Goal: Navigation & Orientation: Find specific page/section

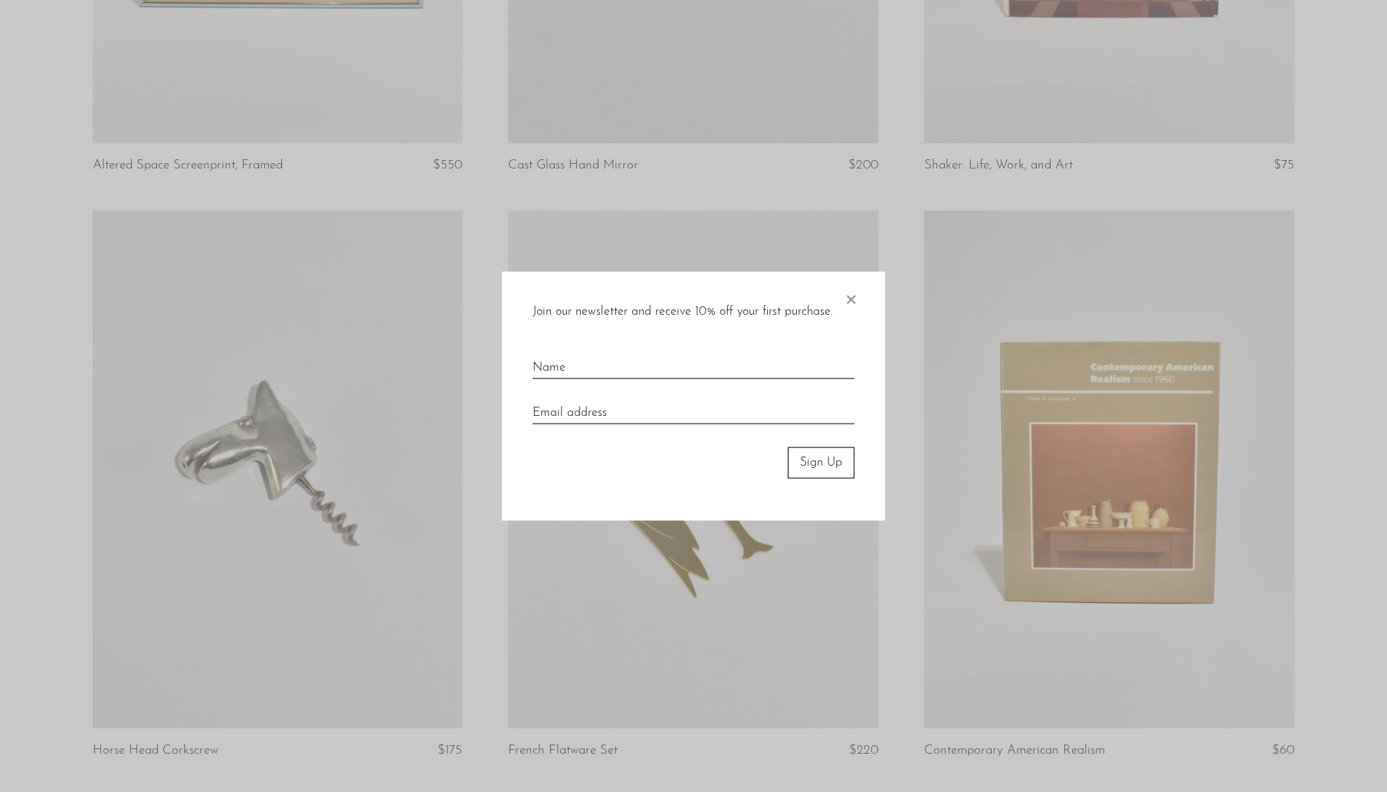
scroll to position [2873, 0]
click at [791, 246] on div at bounding box center [693, 396] width 1387 height 792
click at [847, 297] on span "×" at bounding box center [850, 296] width 15 height 49
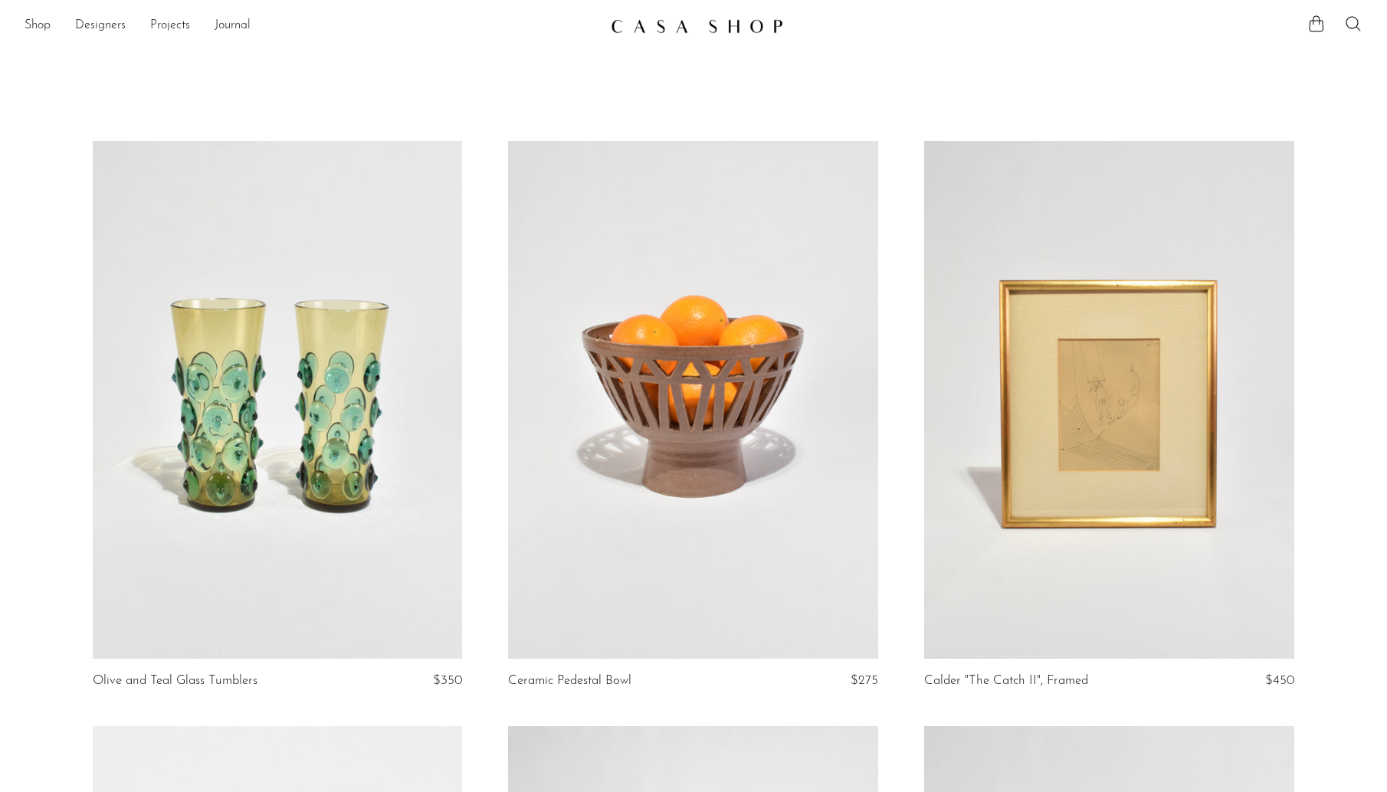
scroll to position [0, 0]
click at [44, 25] on link "Shop" at bounding box center [38, 26] width 26 height 20
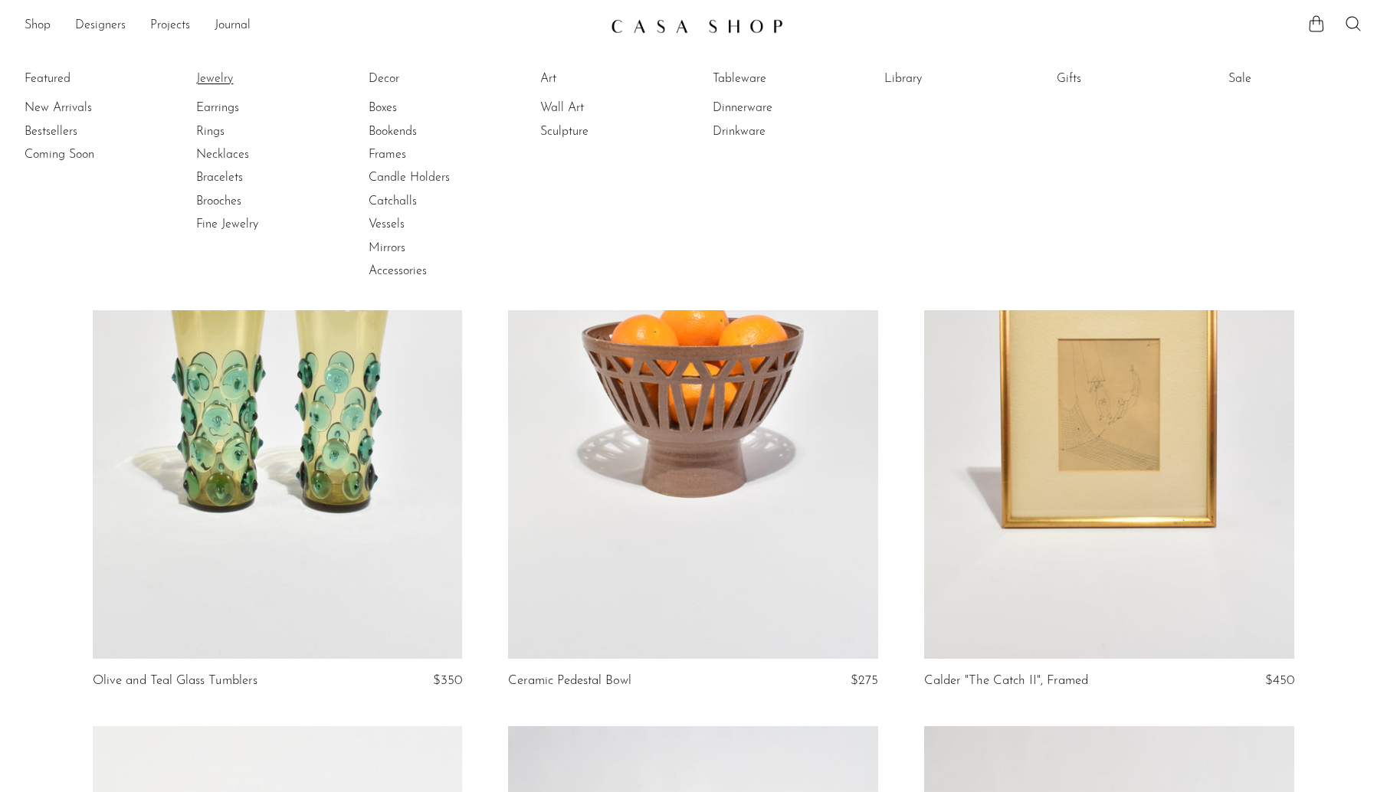
click at [228, 79] on link "Jewelry" at bounding box center [253, 79] width 115 height 17
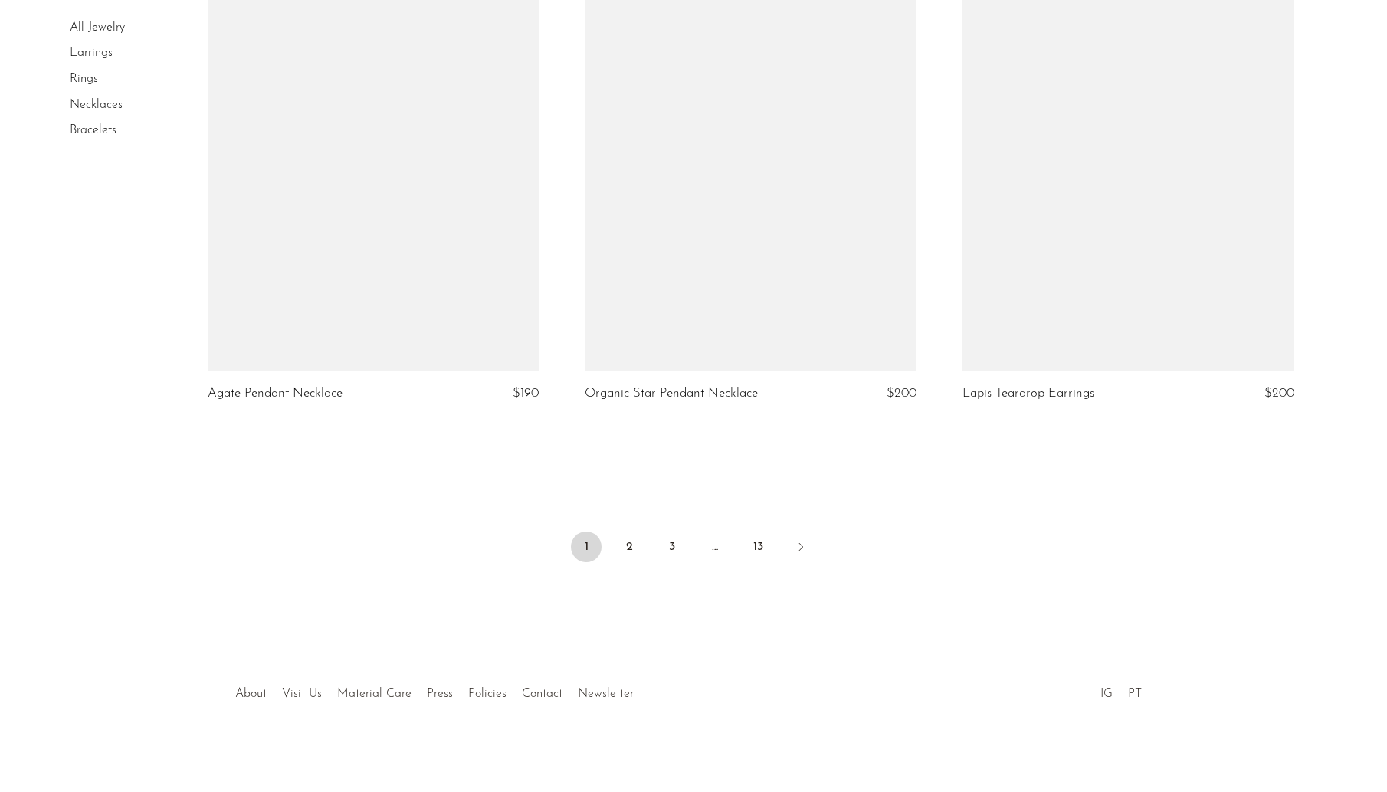
scroll to position [6088, 0]
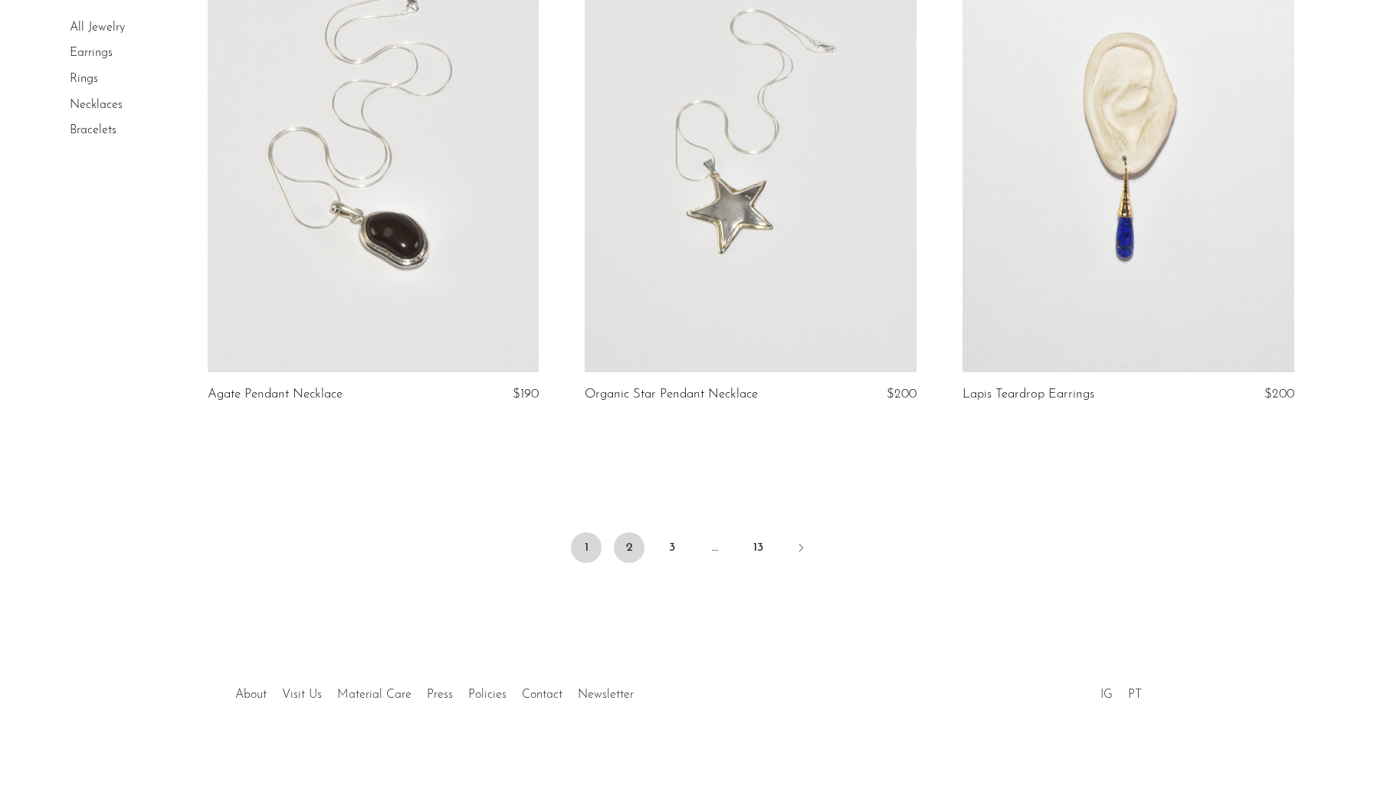
click at [632, 540] on link "2" at bounding box center [629, 548] width 31 height 31
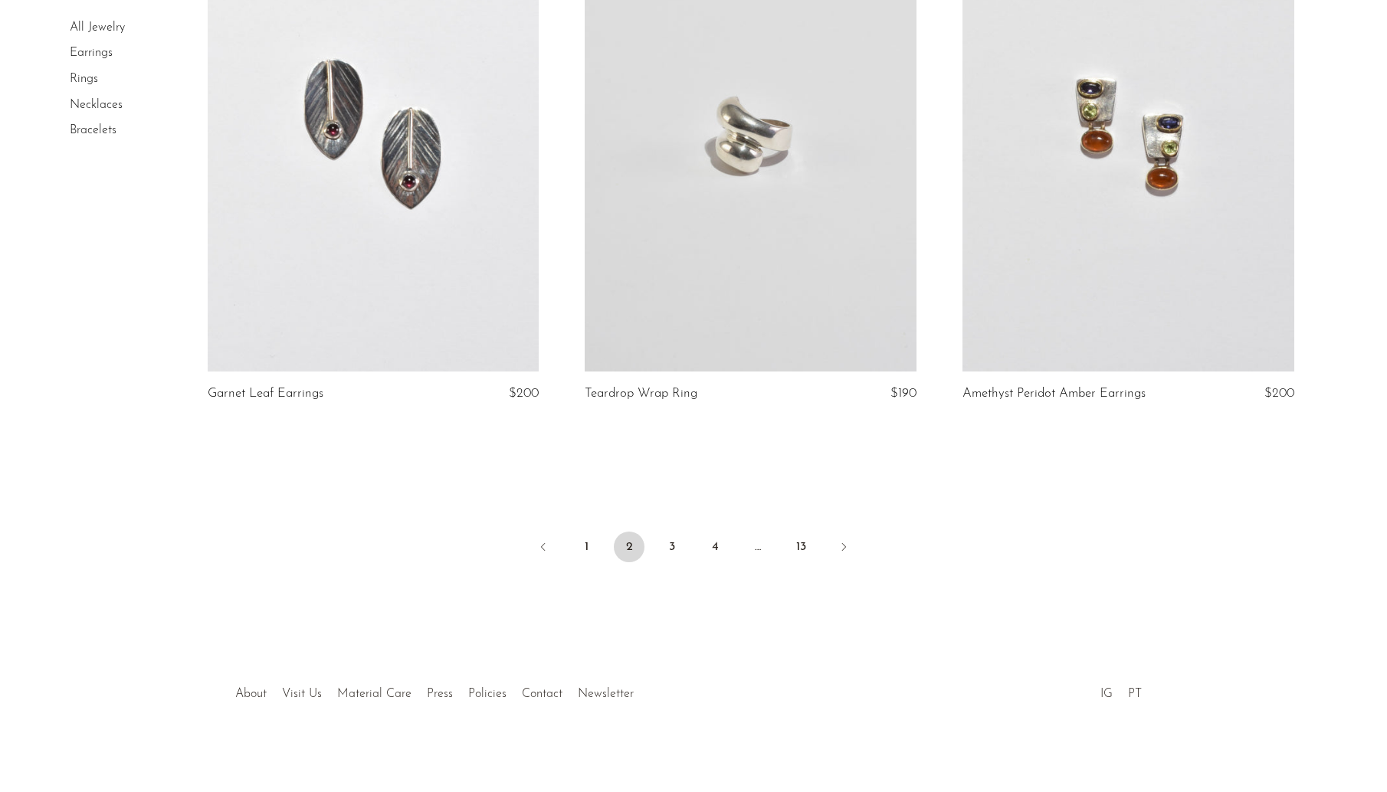
scroll to position [6115, 0]
click at [668, 545] on link "3" at bounding box center [672, 548] width 31 height 31
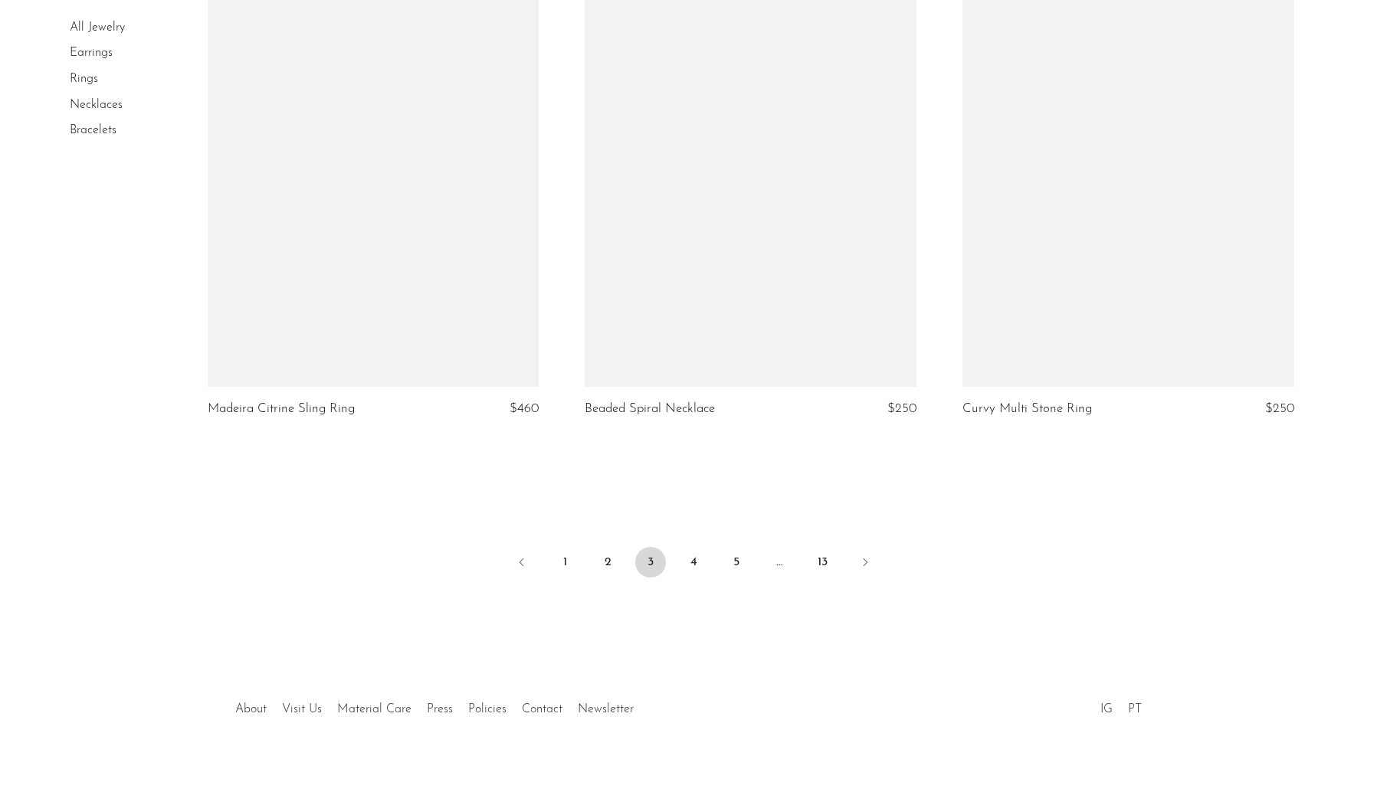
scroll to position [6138, 0]
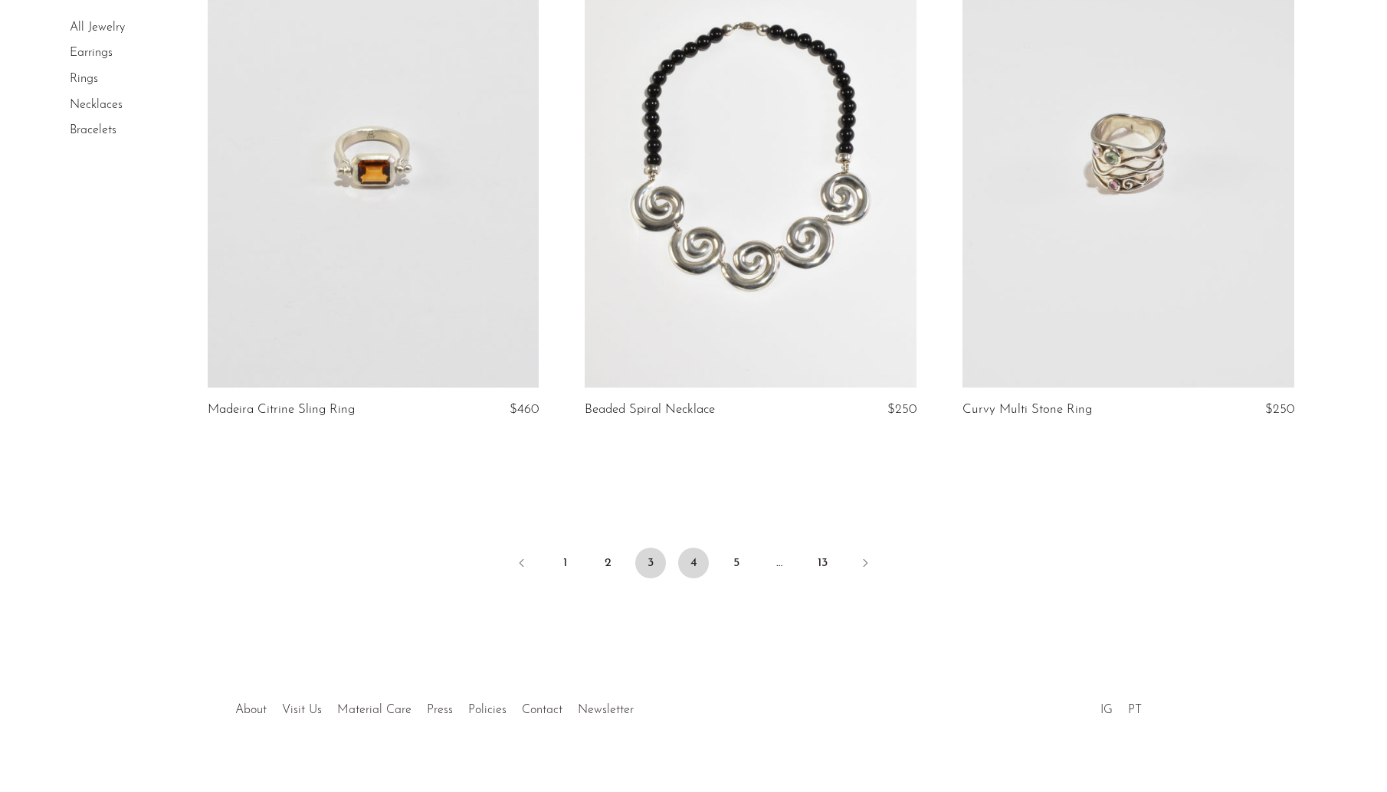
click at [697, 548] on link "4" at bounding box center [693, 563] width 31 height 31
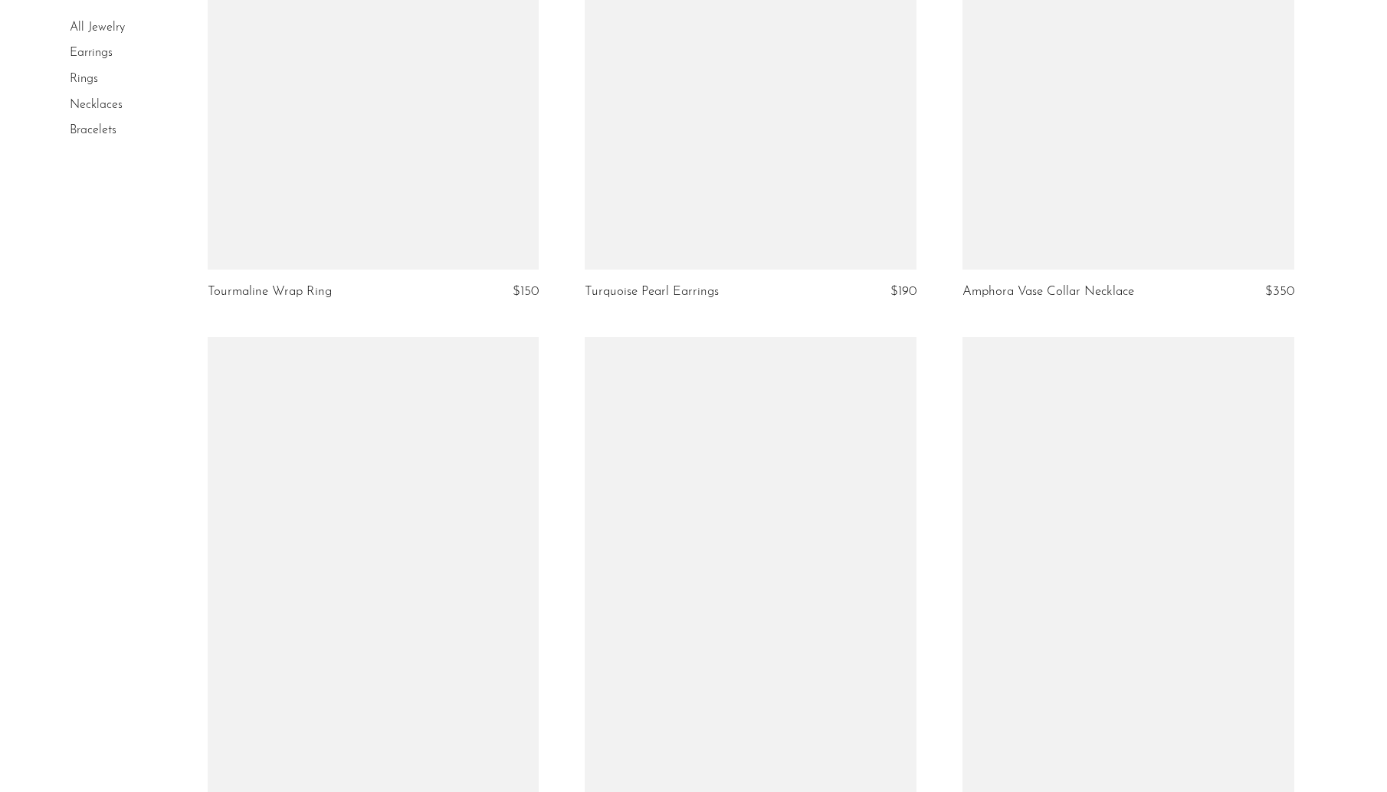
scroll to position [6062, 0]
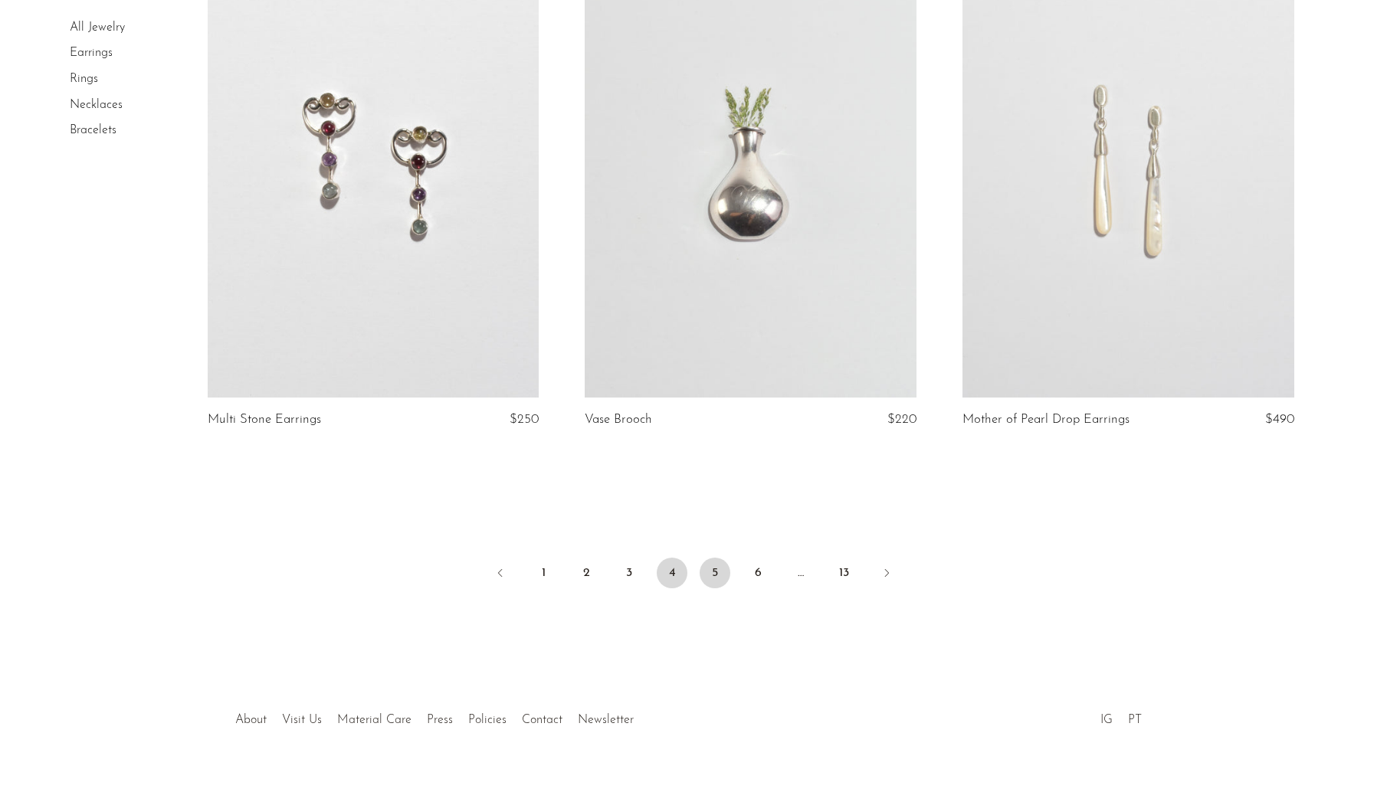
click at [717, 561] on link "5" at bounding box center [715, 573] width 31 height 31
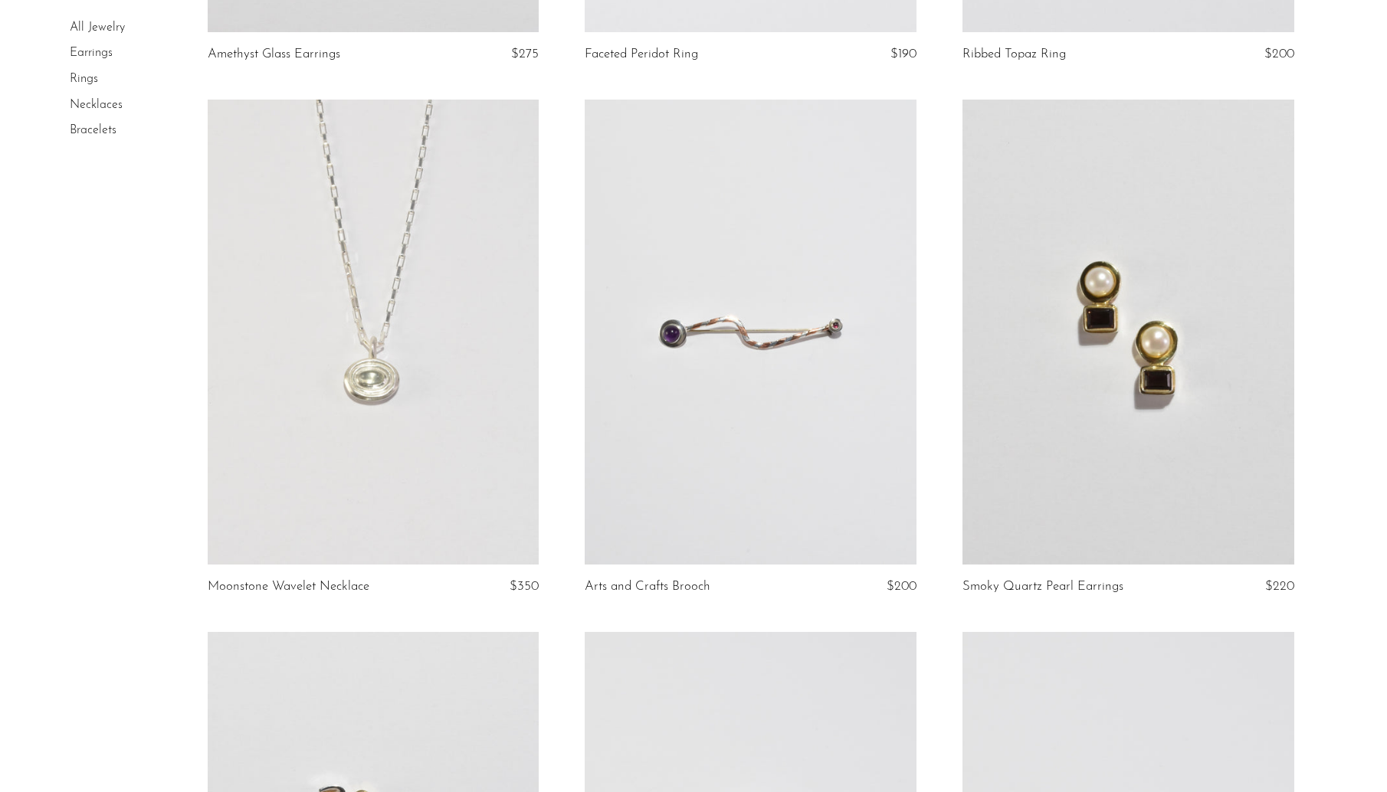
scroll to position [6046, 0]
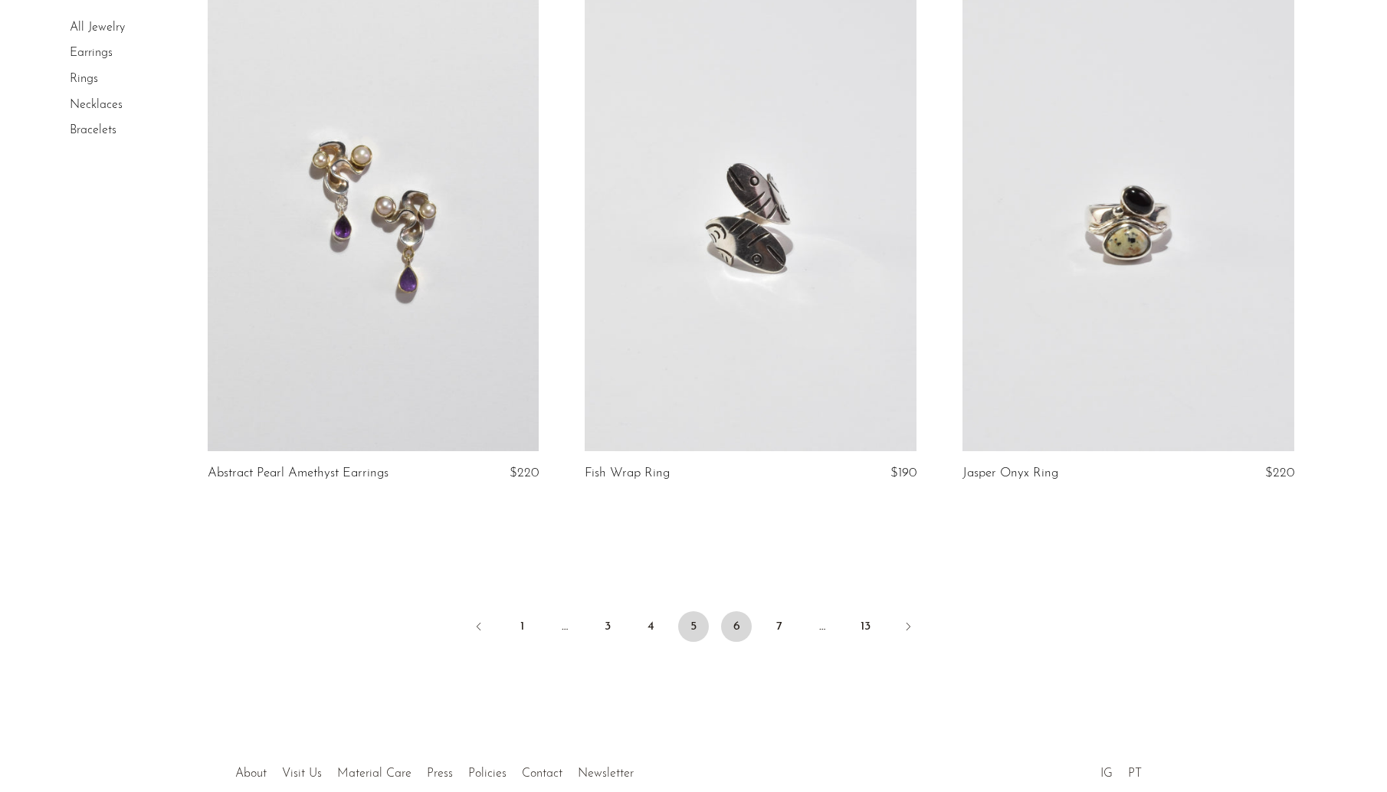
click at [738, 625] on link "6" at bounding box center [736, 627] width 31 height 31
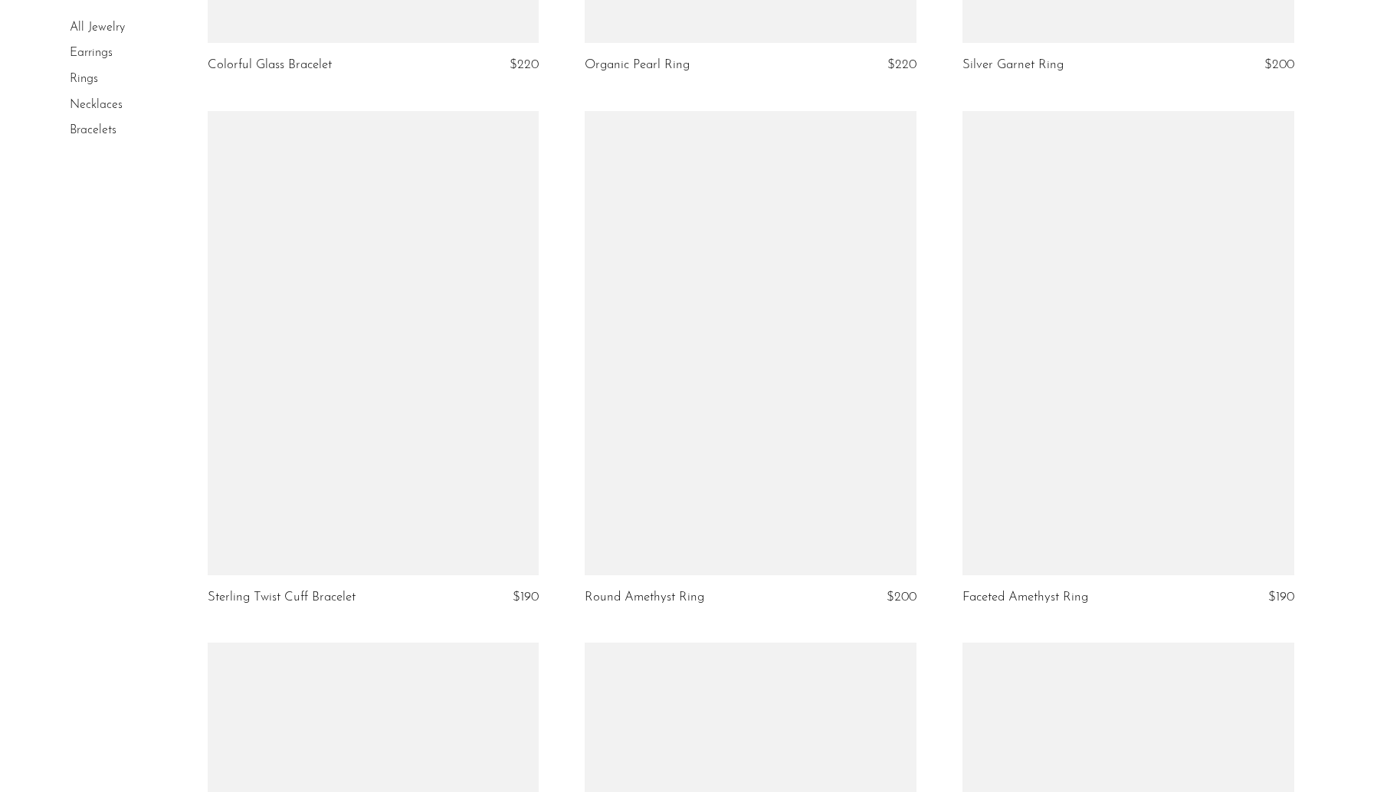
scroll to position [5953, 0]
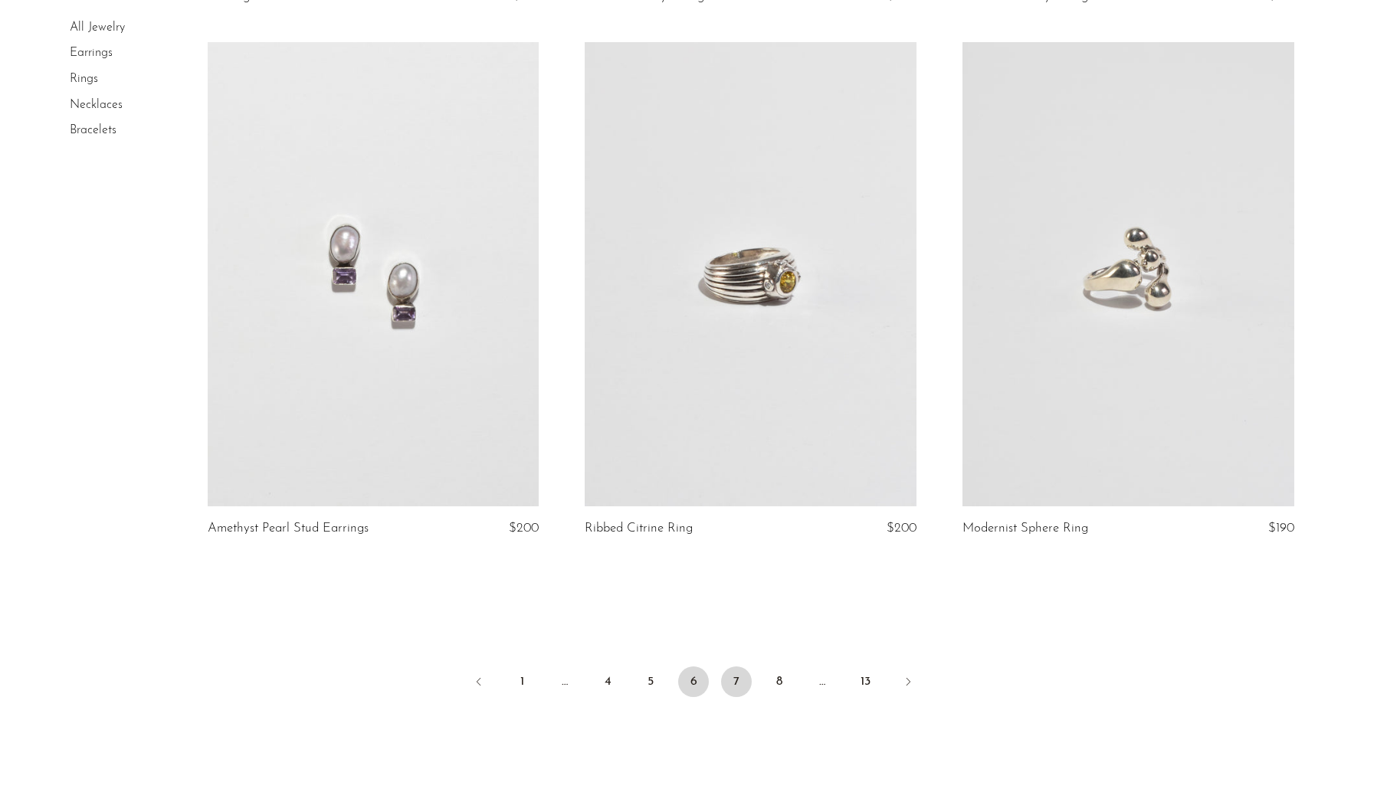
click at [748, 677] on link "7" at bounding box center [736, 682] width 31 height 31
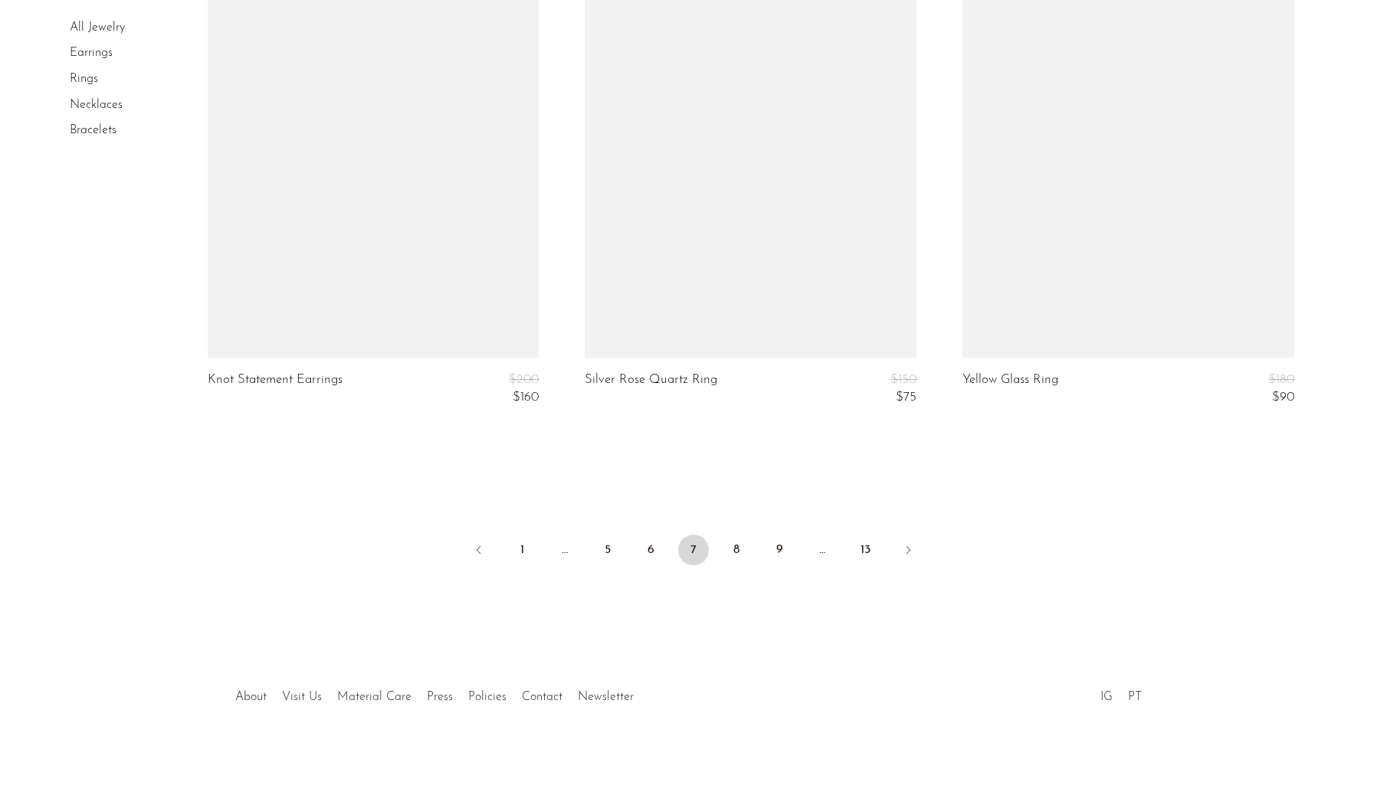
scroll to position [6256, 0]
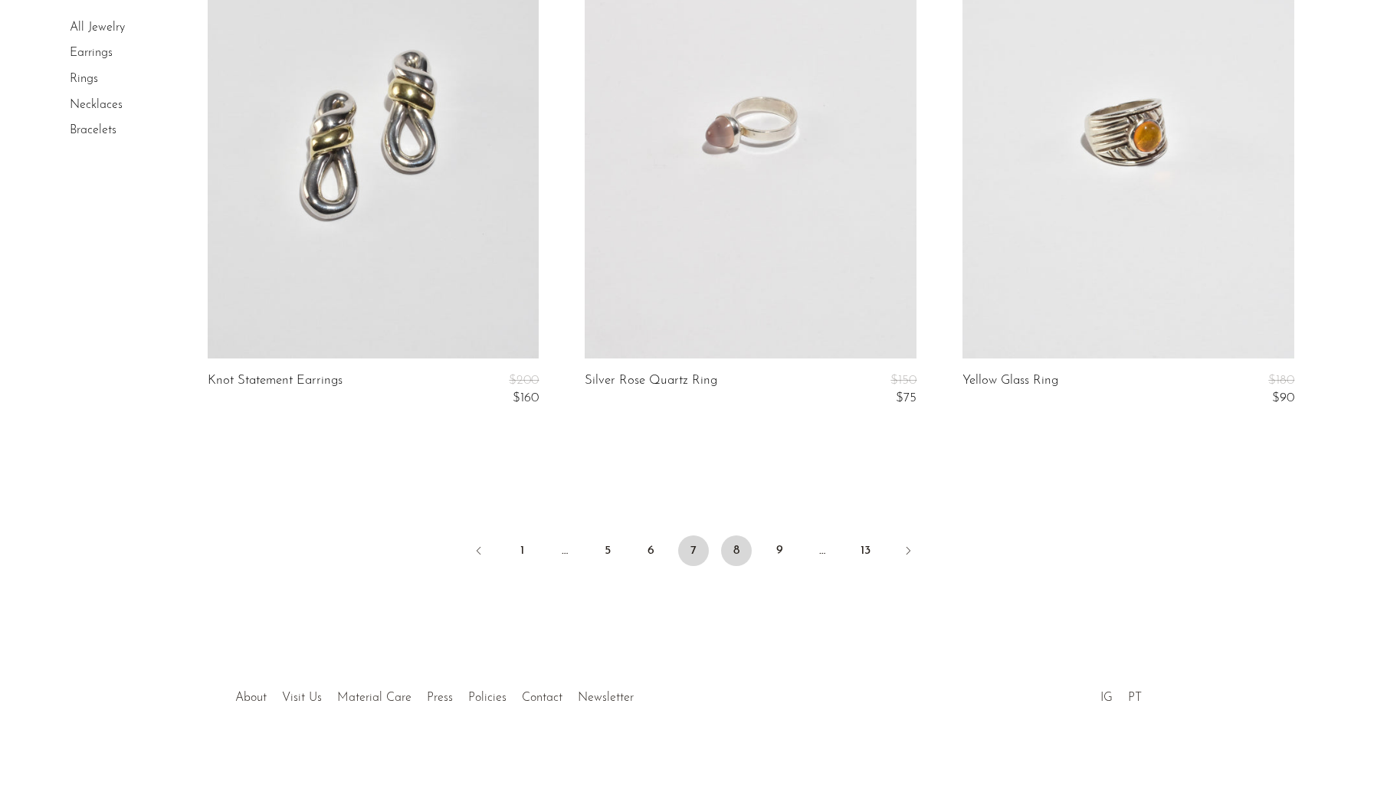
click at [744, 546] on link "8" at bounding box center [736, 551] width 31 height 31
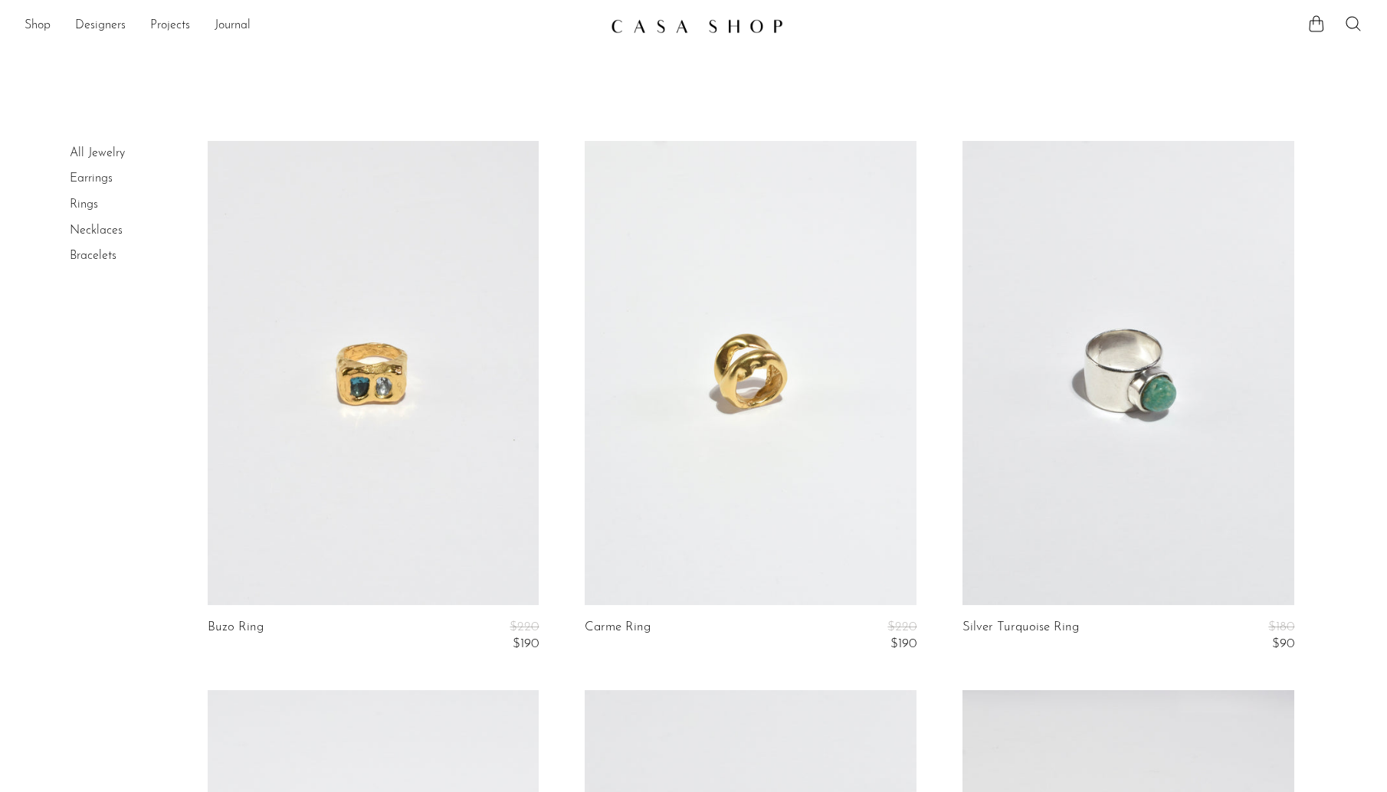
click at [103, 227] on link "Necklaces" at bounding box center [96, 231] width 53 height 12
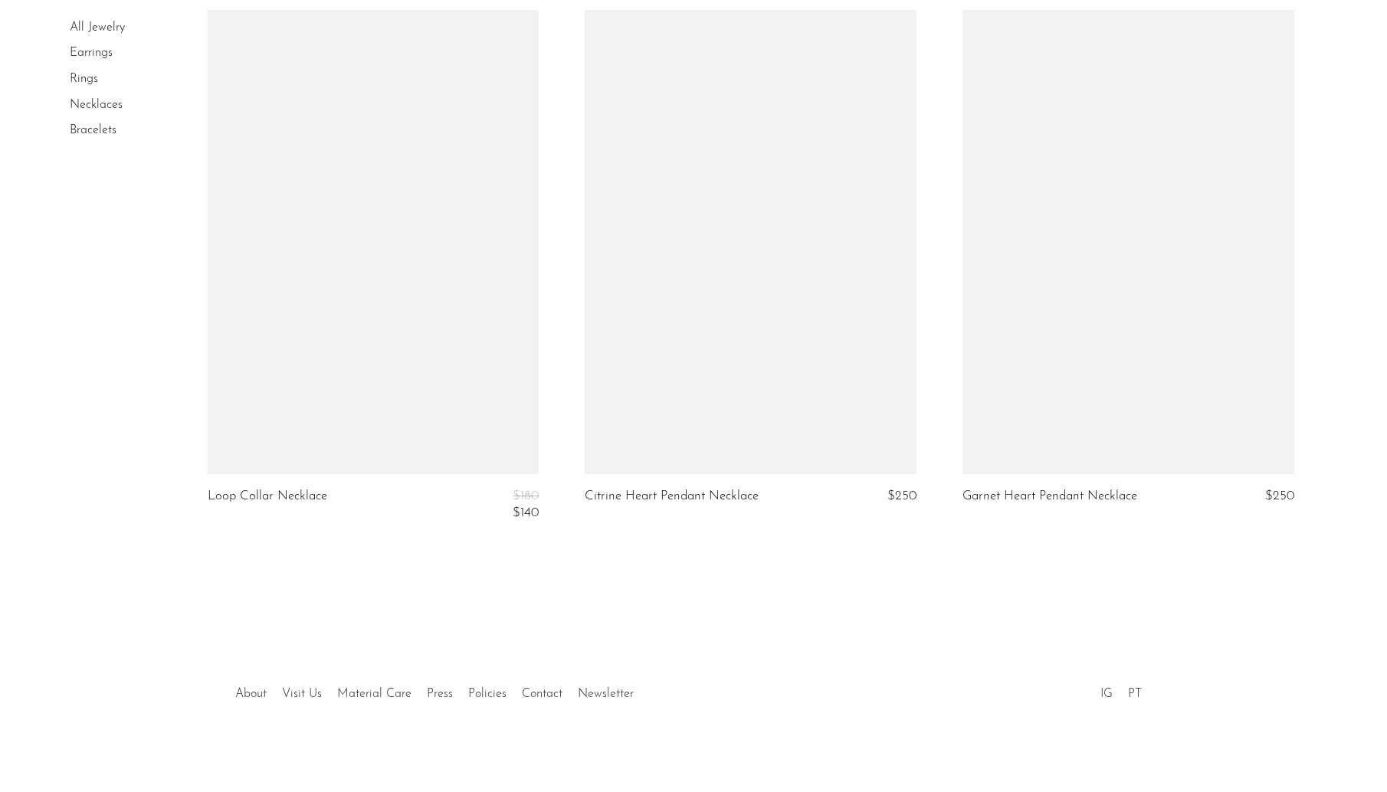
scroll to position [6032, 0]
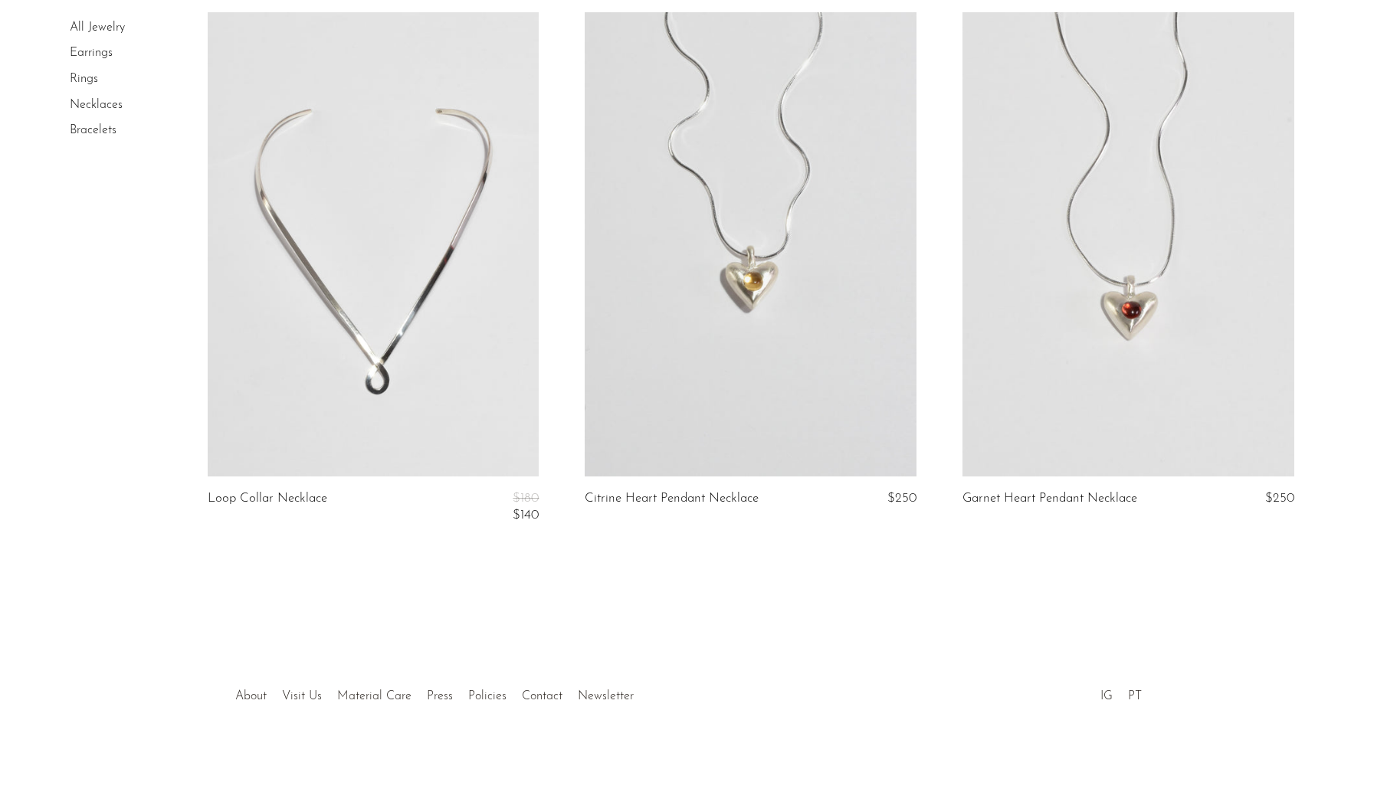
click at [86, 130] on link "Bracelets" at bounding box center [93, 130] width 47 height 12
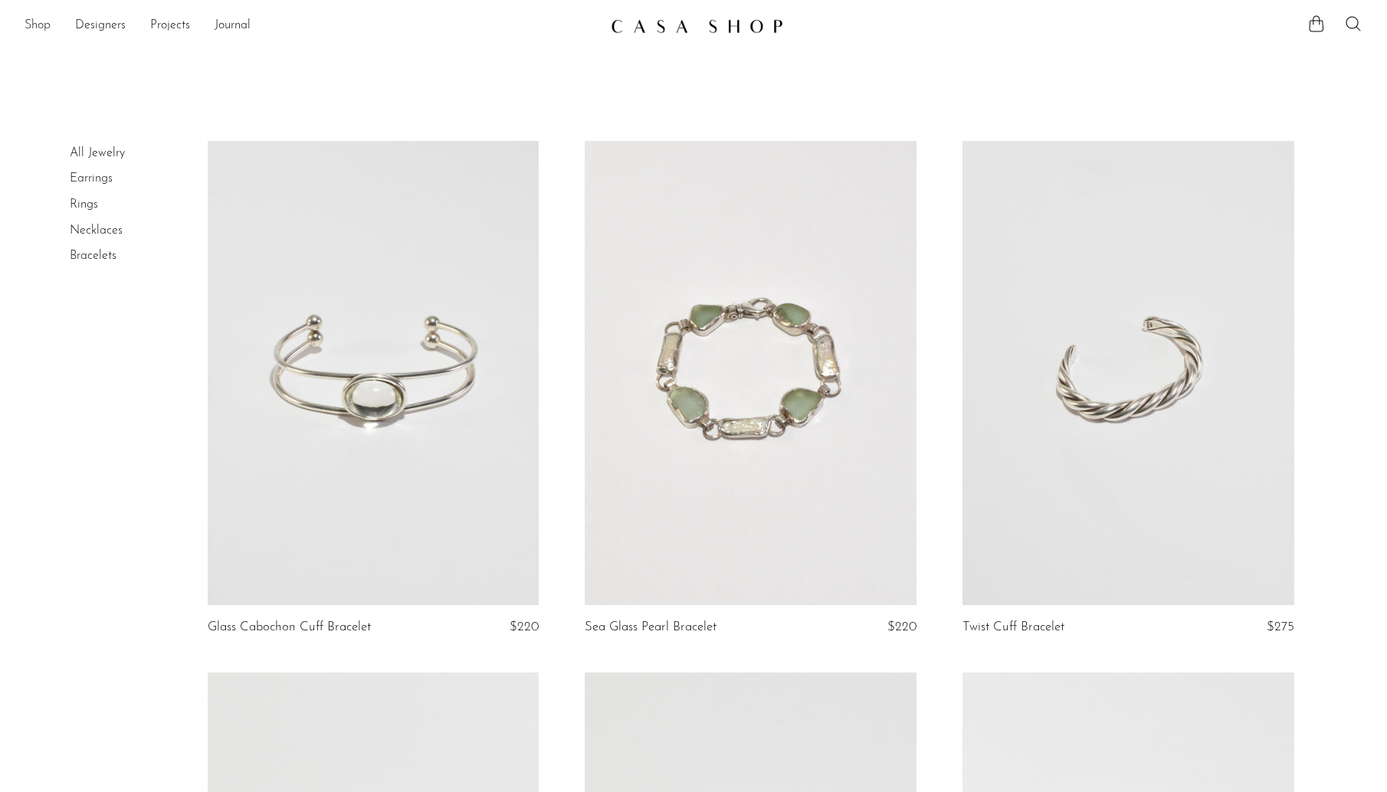
click at [37, 23] on link "Shop" at bounding box center [38, 26] width 26 height 20
